Goal: Use online tool/utility: Use online tool/utility

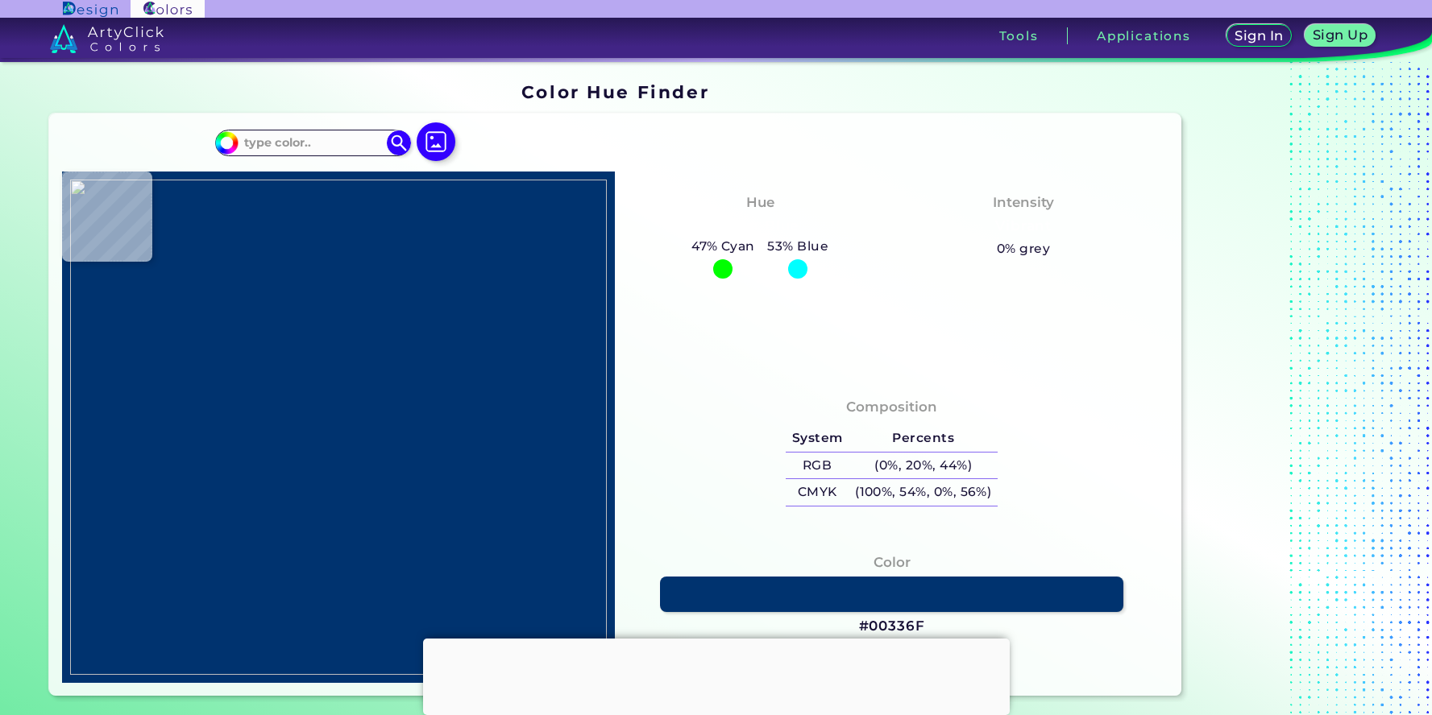
type input "#000000"
type input "#fdfdfd"
type input "#FDFDFD"
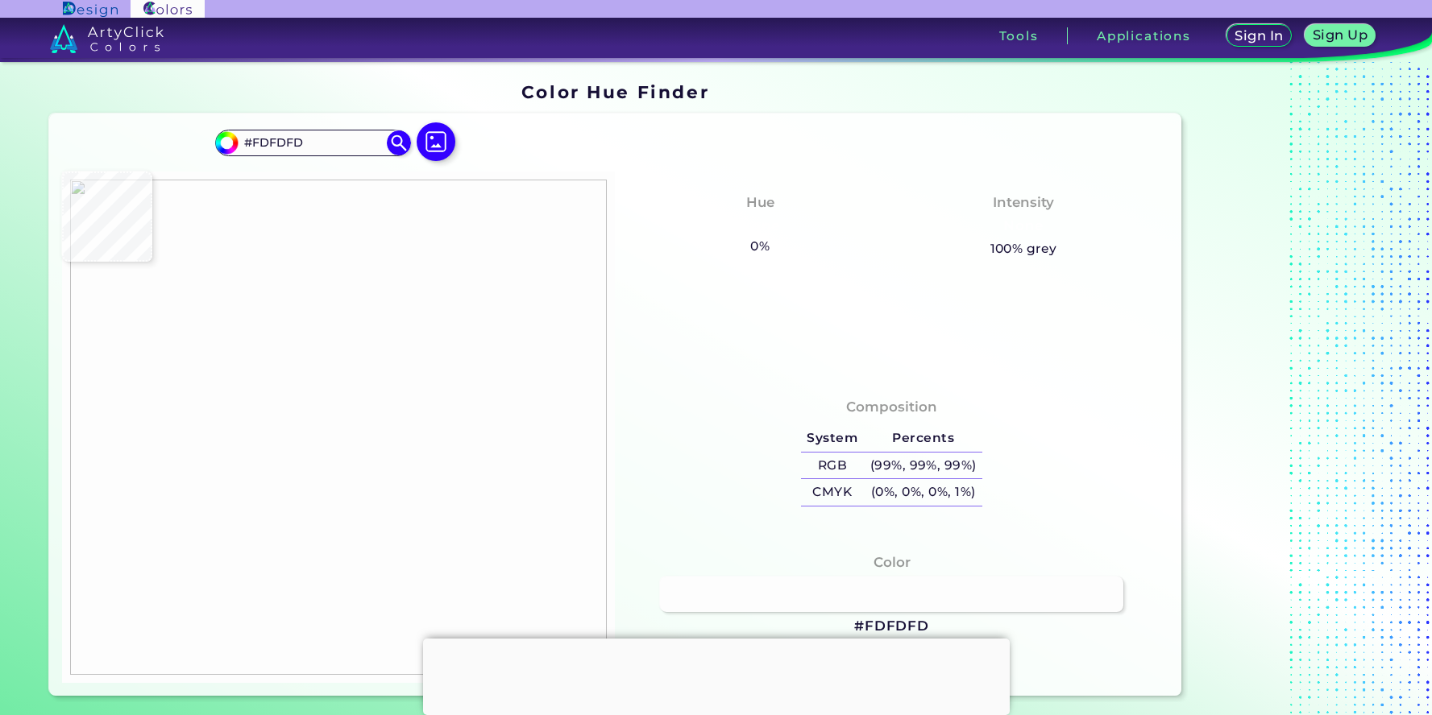
type input "#4ee1c9"
type input "#4EE1C9"
type input "#00bf33"
type input "#00BF33"
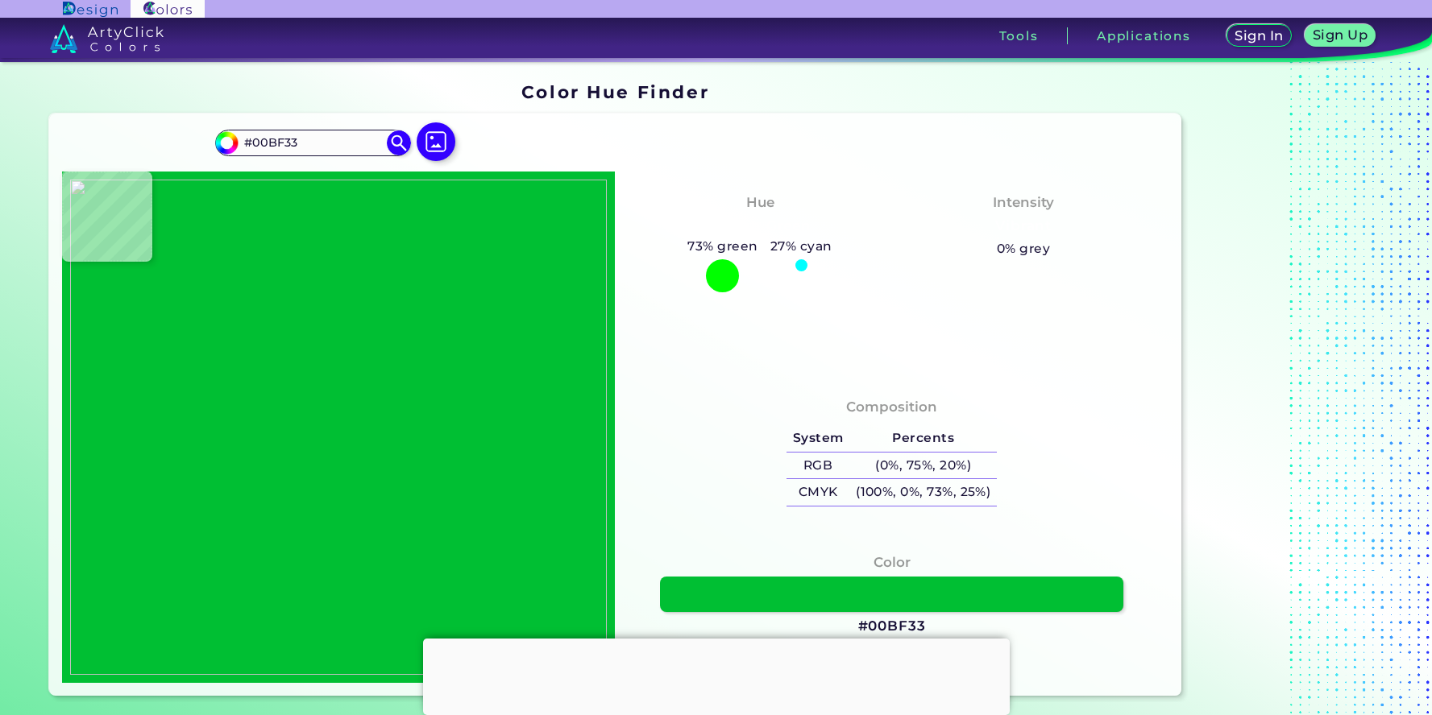
type input "#4be0ce"
type input "#4BE0CE"
type input "#4ee1c9"
type input "#4EE1C9"
type input "#fffc30"
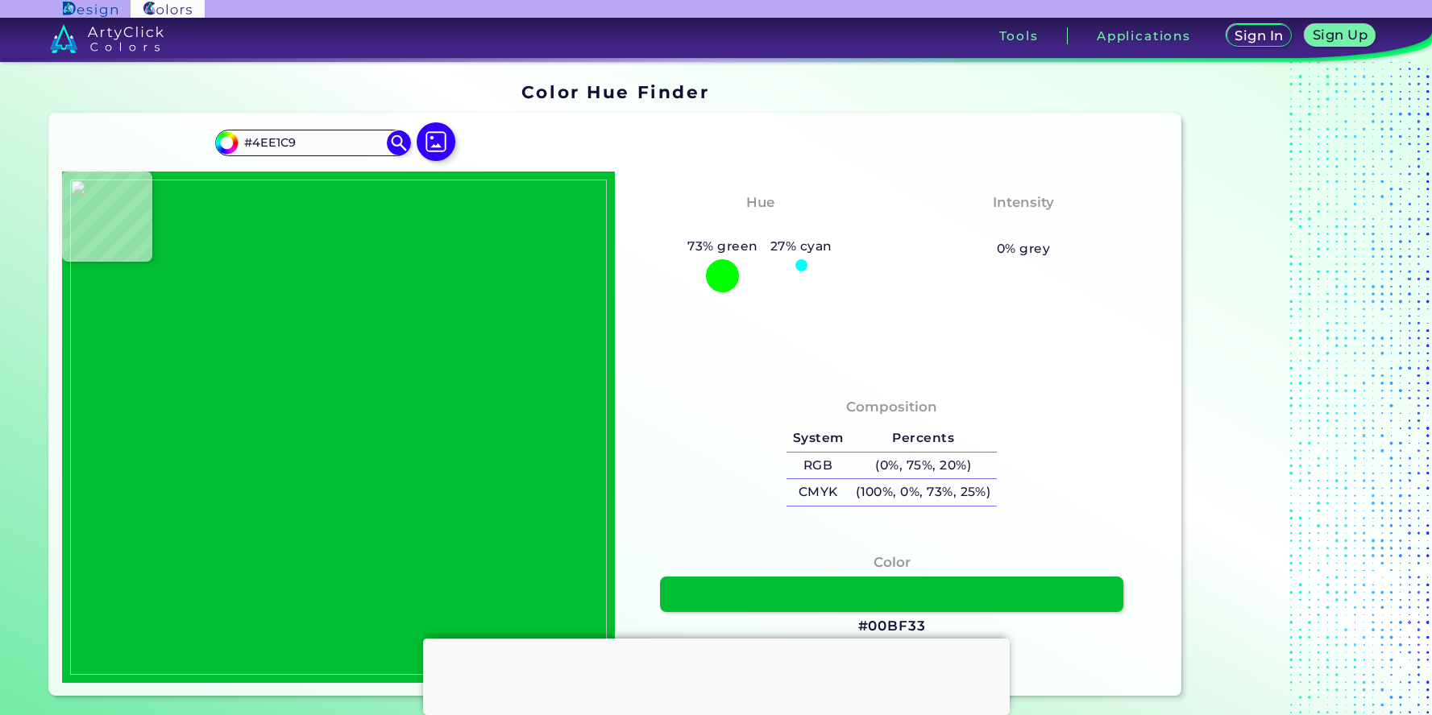
type input "#FFFC30"
type input "#89f338"
type input "#89F338"
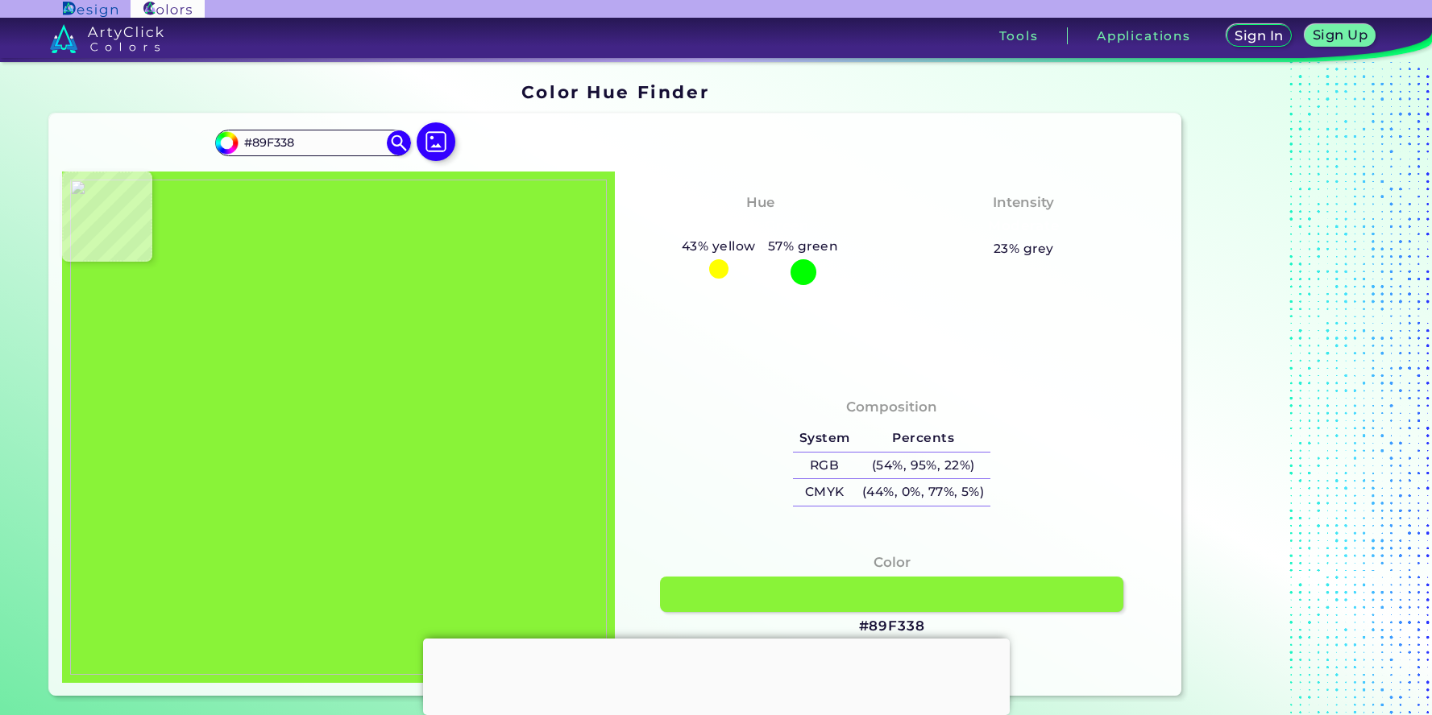
type input "#f2fcdc"
type input "#F2FCDC"
type input "#fdfdfd"
type input "#FDFDFD"
type input "#ebebeb"
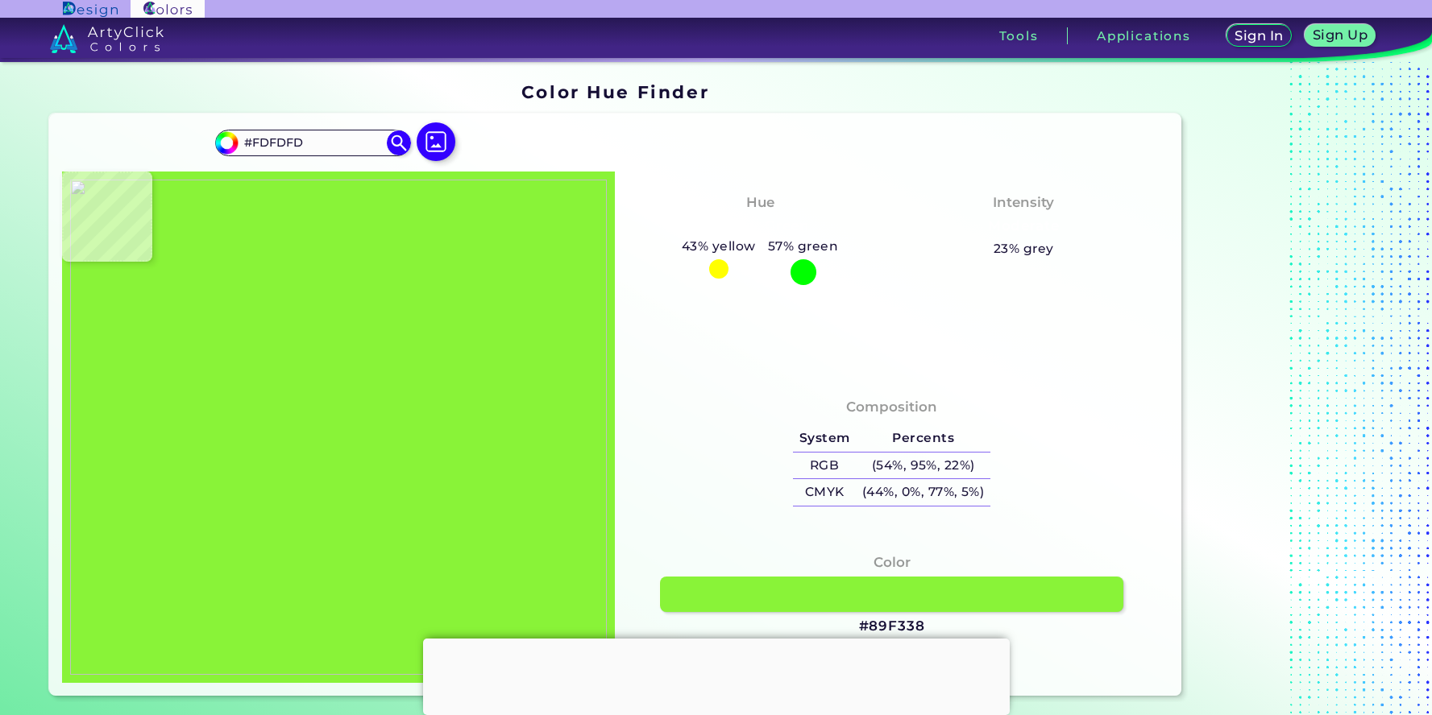
type input "#EBEBEB"
type input "#eeeeee"
type input "#EEEEEE"
type input "#fdfdfd"
type input "#FDFDFD"
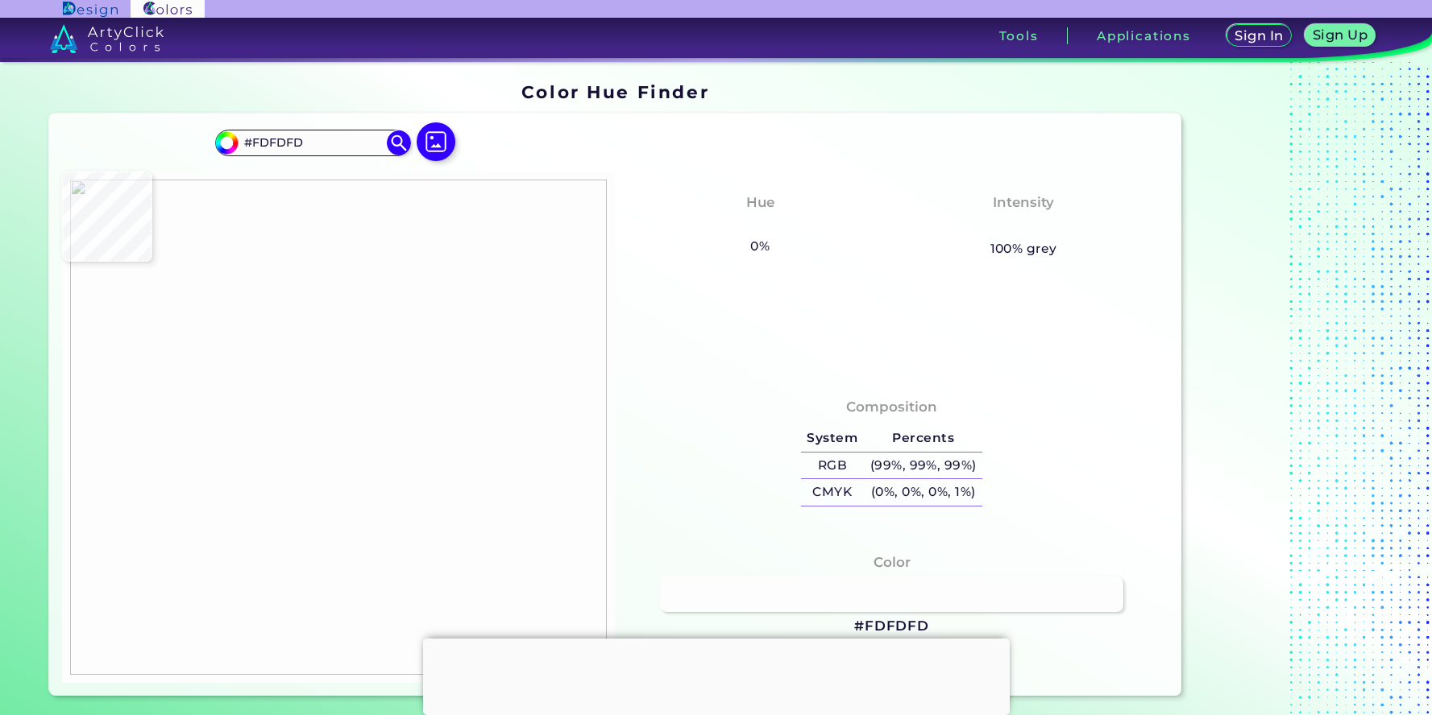
type input "#000000"
